Goal: Find specific page/section

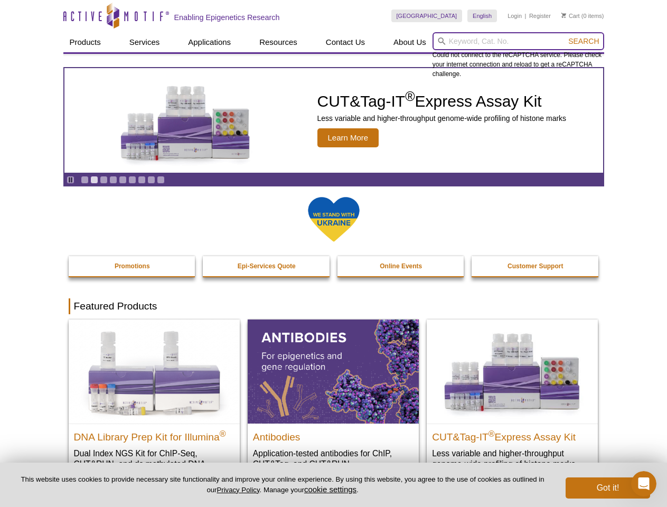
click at [518, 41] on input "search" at bounding box center [519, 41] width 172 height 18
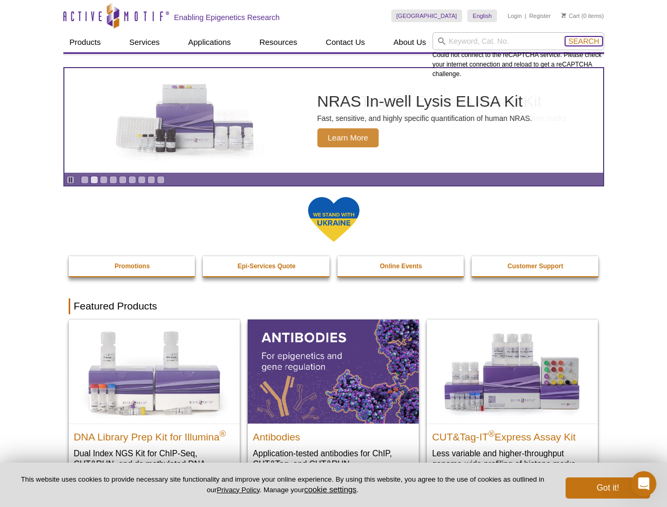
click at [584, 41] on span "Search" at bounding box center [583, 41] width 31 height 8
click at [70, 180] on icon "Pause" at bounding box center [70, 179] width 7 height 7
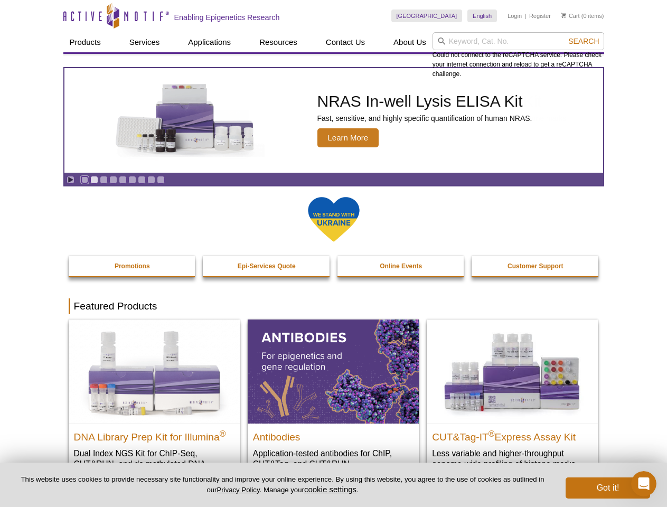
click at [85, 180] on link "Go to slide 1" at bounding box center [85, 180] width 8 height 8
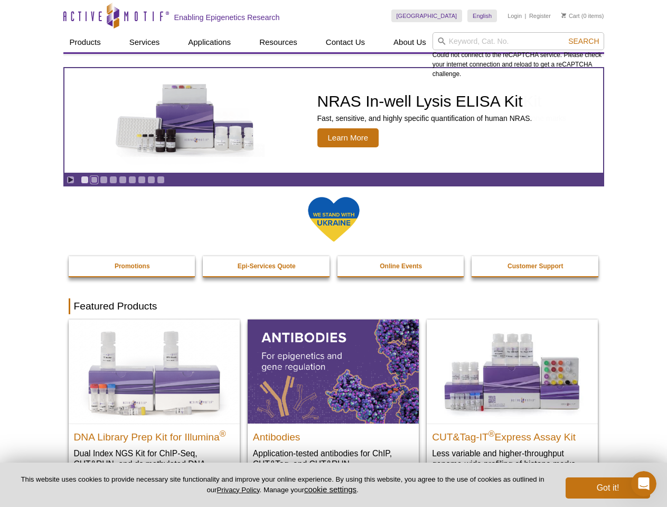
click at [94, 180] on link "Go to slide 2" at bounding box center [94, 180] width 8 height 8
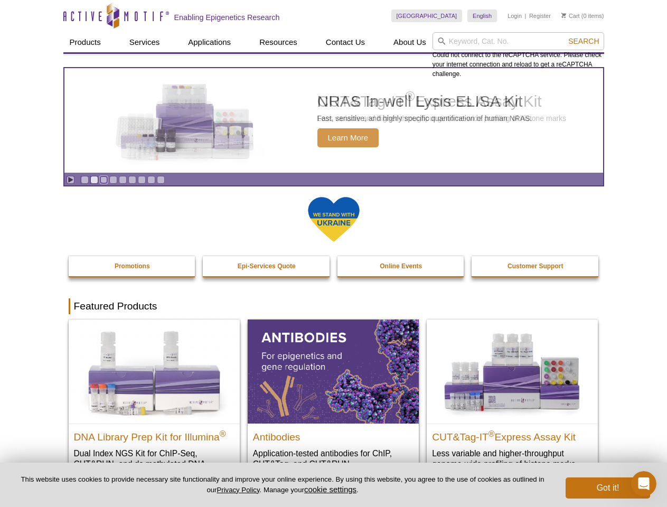
click at [104, 180] on link "Go to slide 3" at bounding box center [104, 180] width 8 height 8
click at [113, 180] on link "Go to slide 4" at bounding box center [113, 180] width 8 height 8
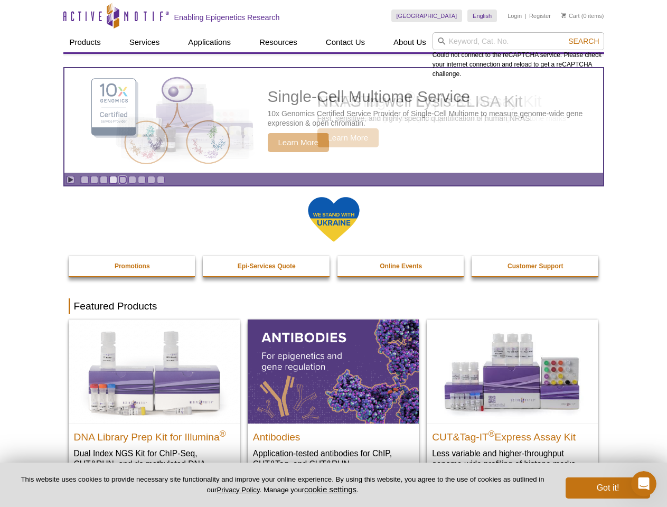
click at [123, 180] on link "Go to slide 5" at bounding box center [123, 180] width 8 height 8
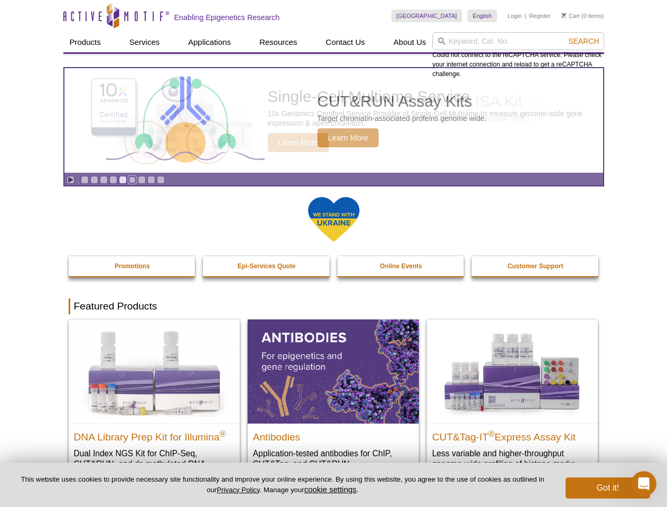
click at [132, 180] on link "Go to slide 6" at bounding box center [132, 180] width 8 height 8
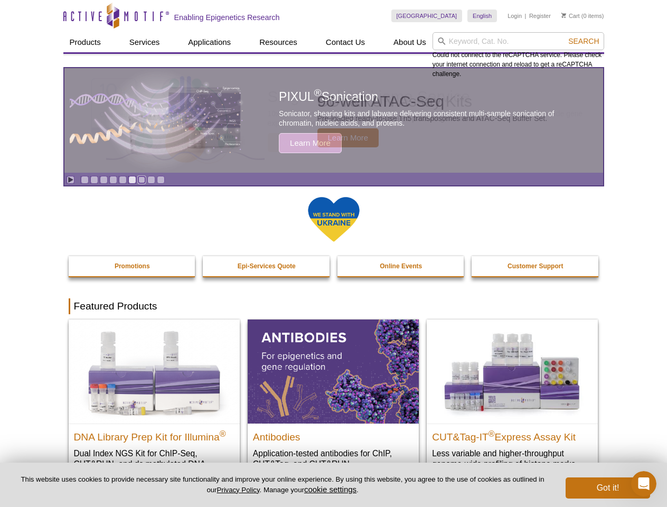
click at [142, 180] on link "Go to slide 7" at bounding box center [142, 180] width 8 height 8
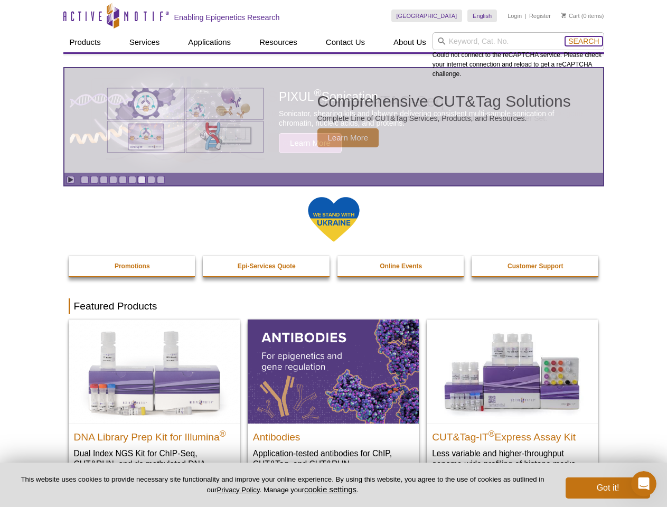
click at [584, 41] on span "Search" at bounding box center [583, 41] width 31 height 8
